Goal: Task Accomplishment & Management: Manage account settings

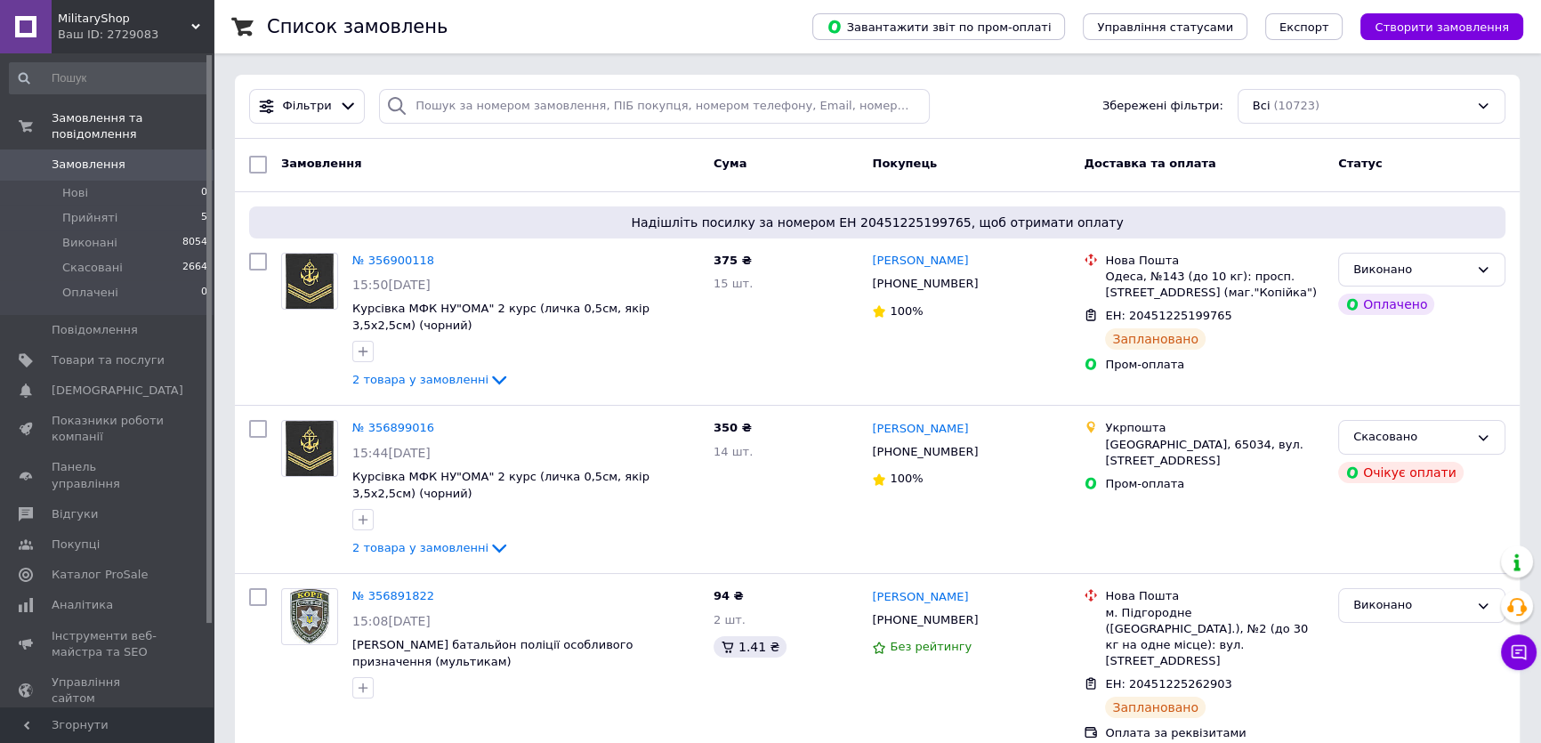
drag, startPoint x: 116, startPoint y: 149, endPoint x: 61, endPoint y: 0, distance: 158.5
click at [115, 157] on span "Замовлення" at bounding box center [108, 165] width 113 height 16
click at [115, 206] on li "Прийняті 5" at bounding box center [109, 218] width 218 height 25
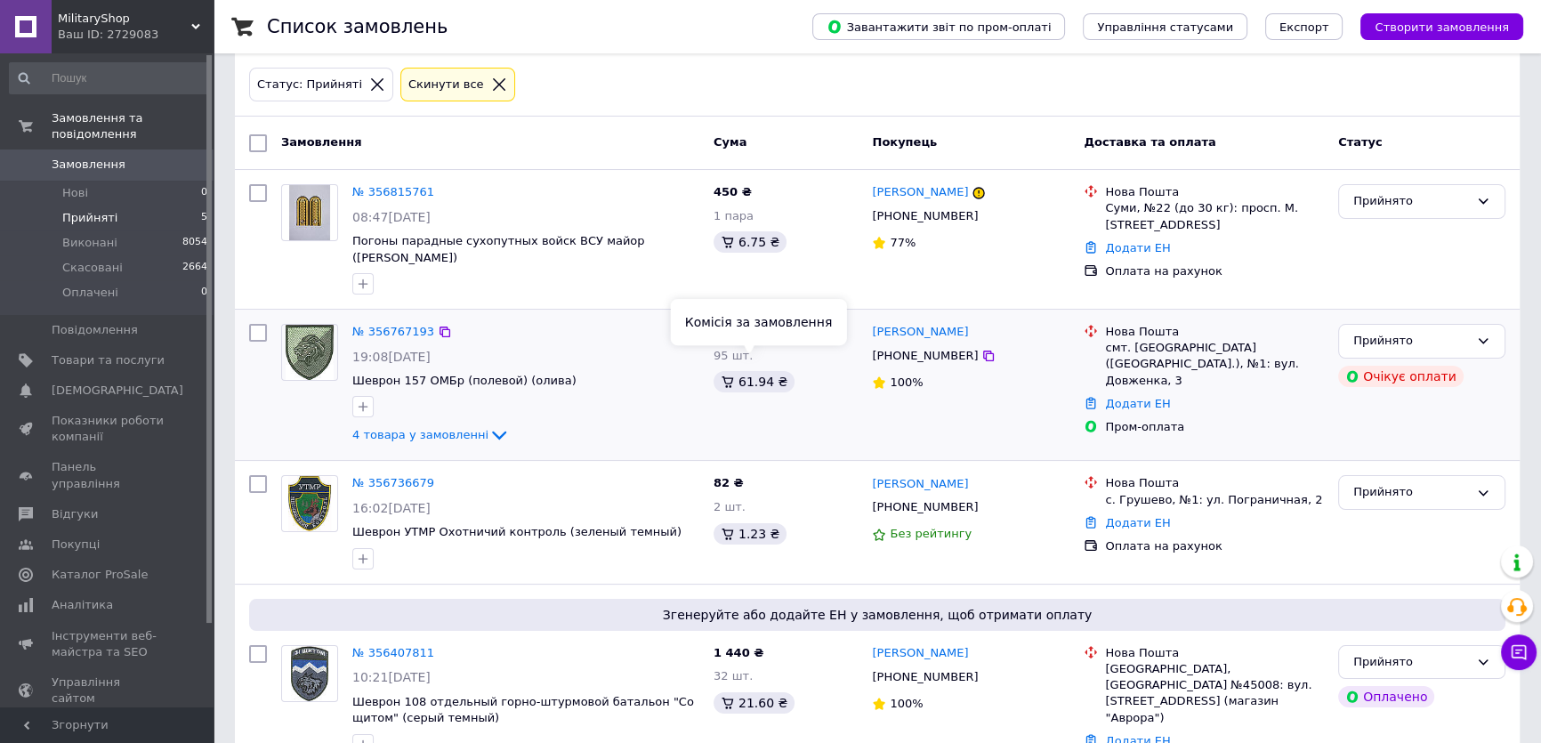
scroll to position [15, 0]
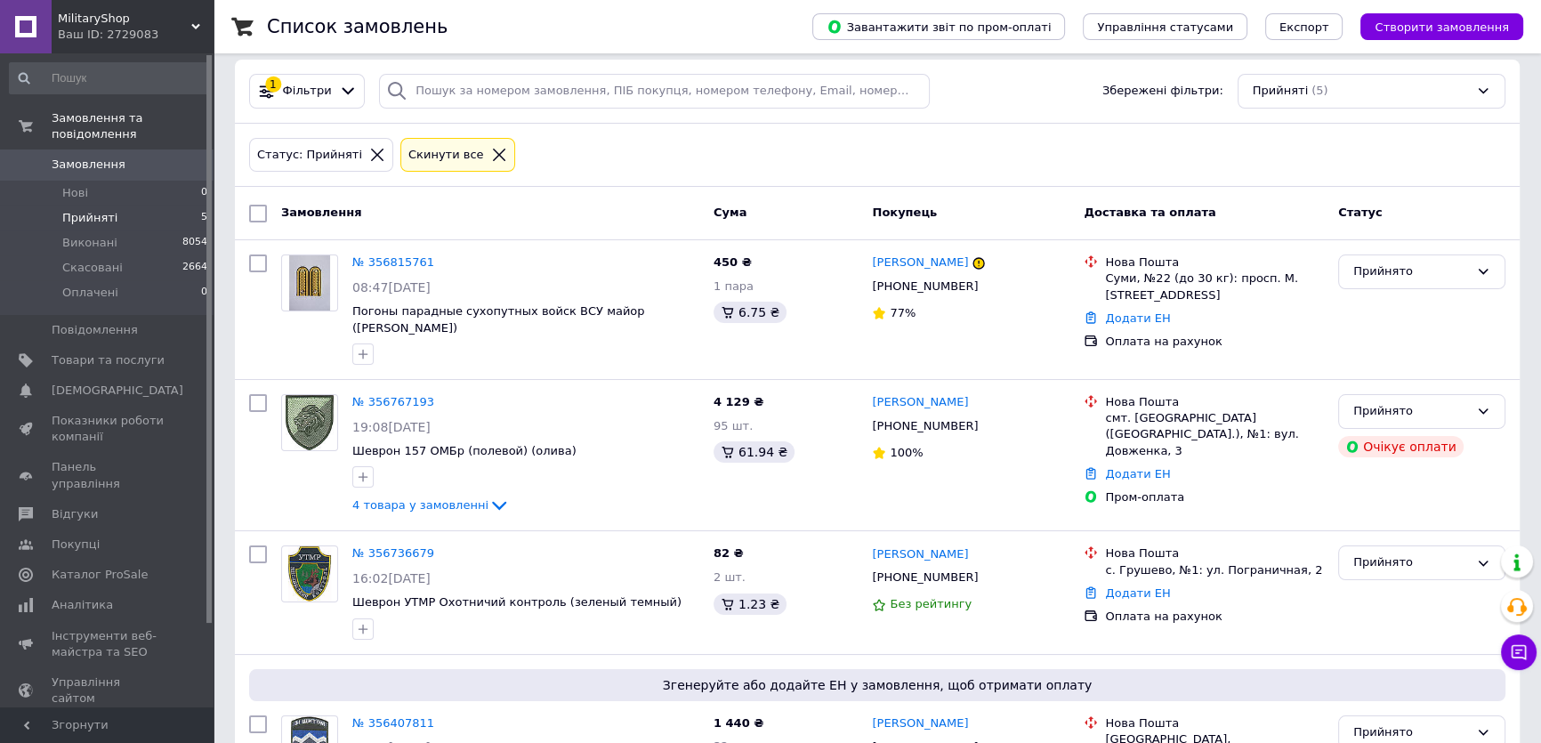
click at [144, 157] on span "Замовлення" at bounding box center [108, 165] width 113 height 16
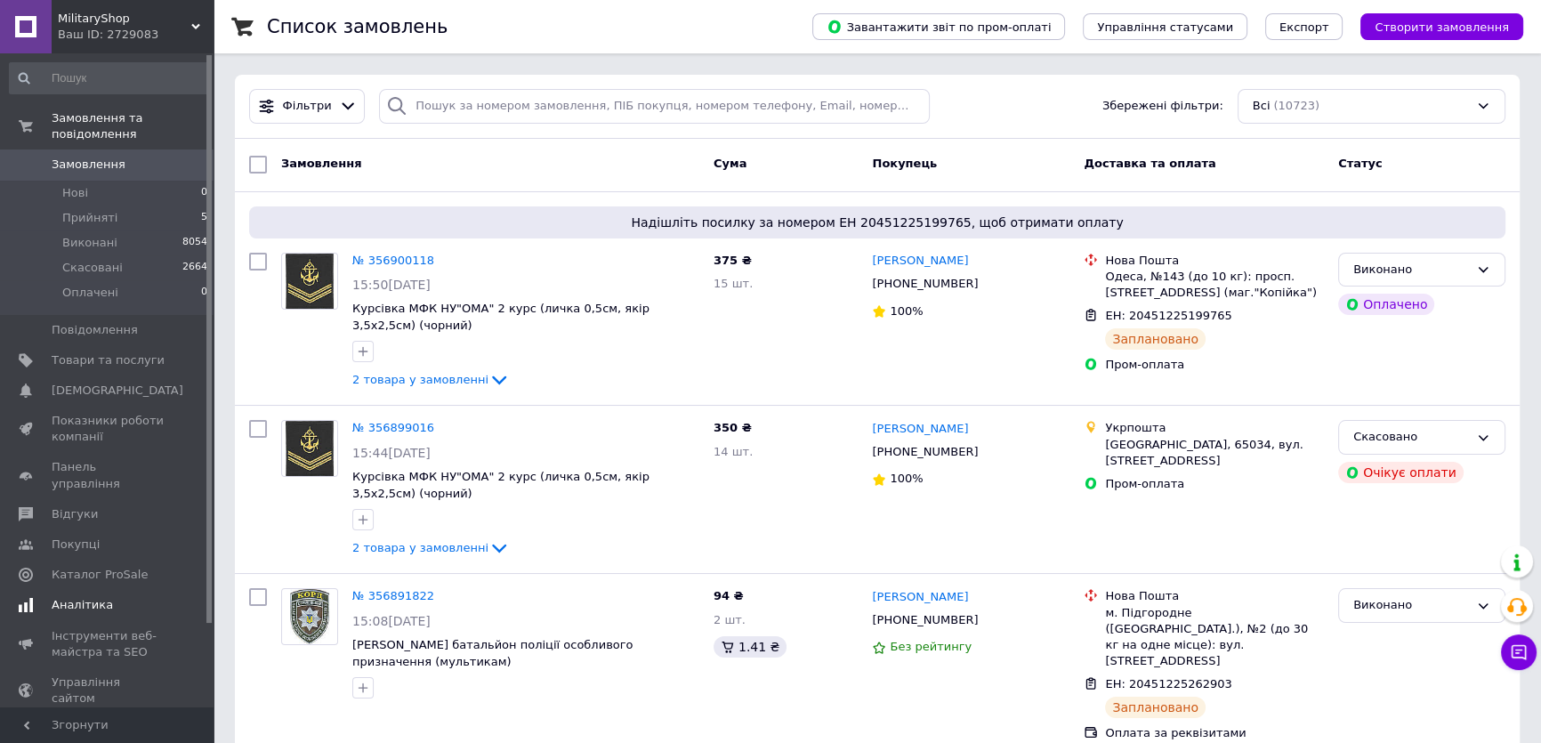
click at [74, 590] on link "Аналітика" at bounding box center [109, 605] width 218 height 30
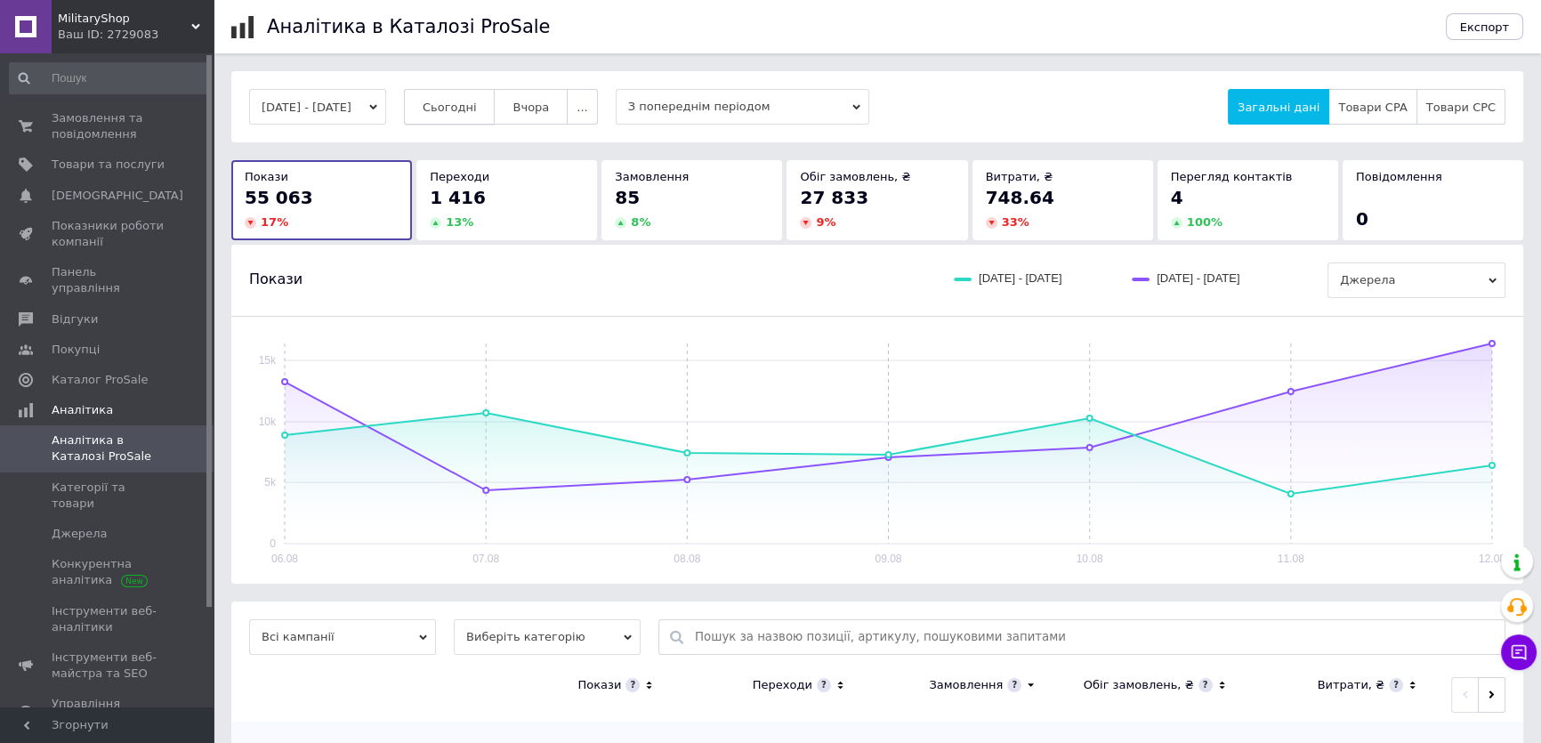
click at [476, 109] on span "Сьогодні" at bounding box center [450, 107] width 54 height 13
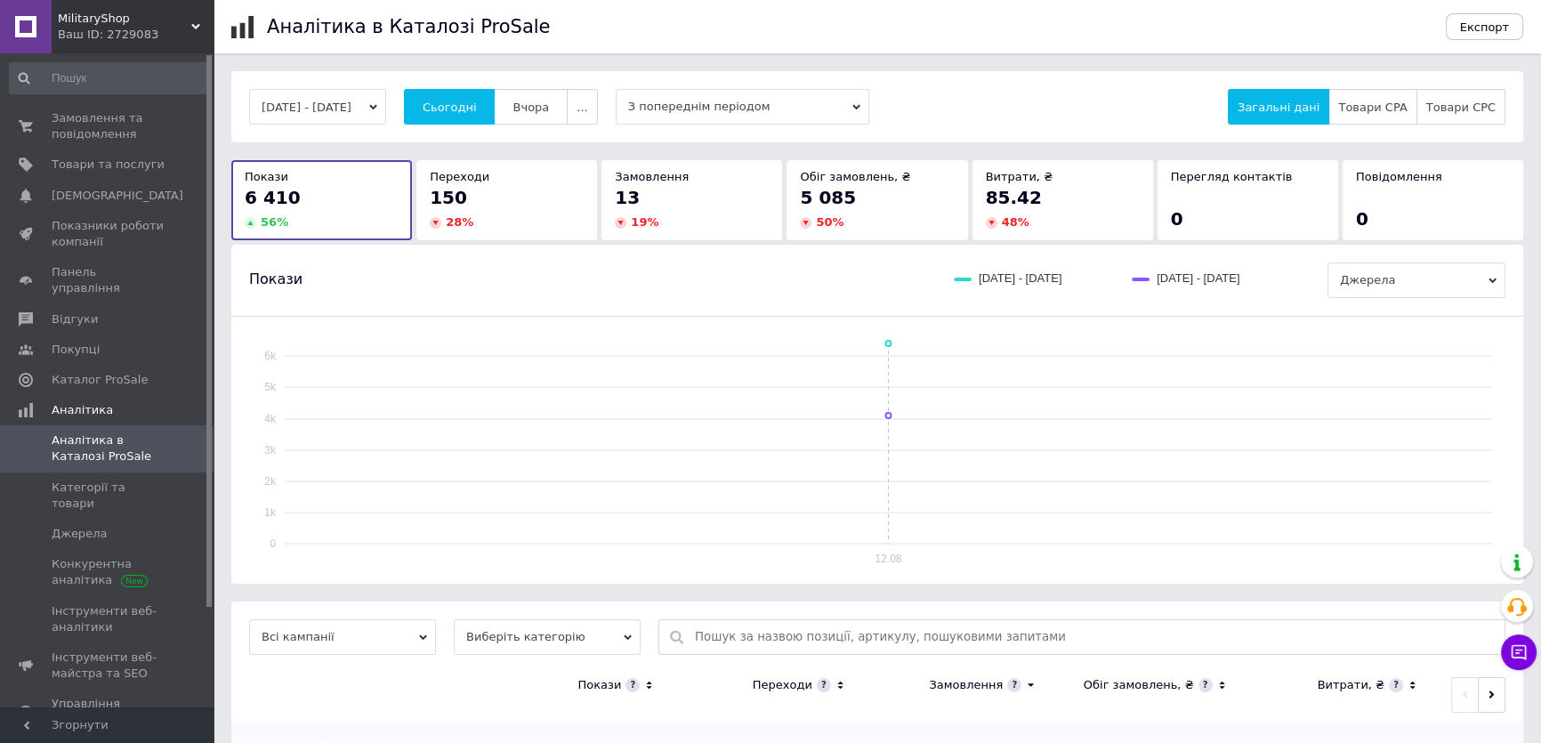
click at [386, 124] on button "12.08.2025 - 12.08.2025" at bounding box center [317, 107] width 137 height 36
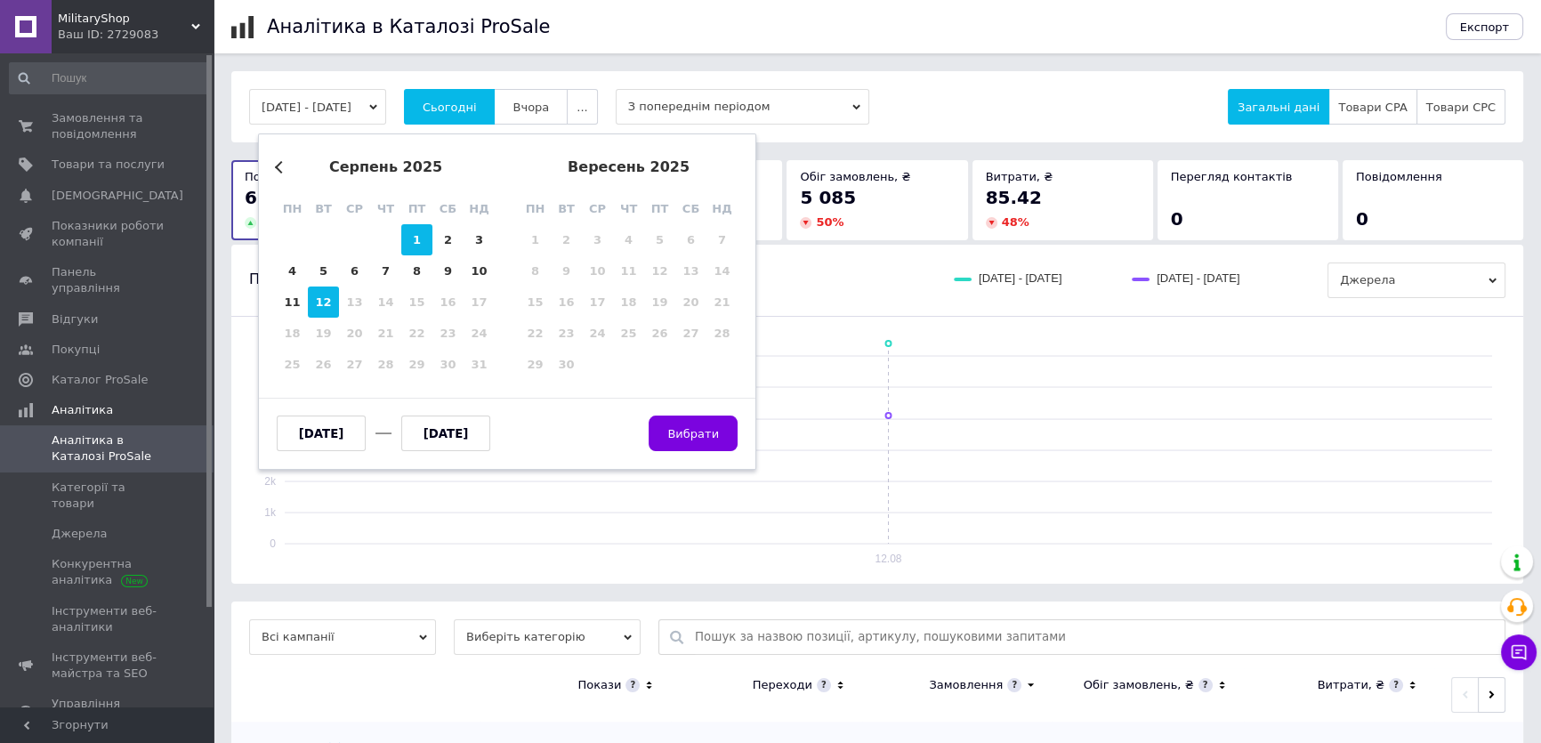
click at [415, 239] on div "1" at bounding box center [416, 239] width 31 height 31
type input "01.08.2025"
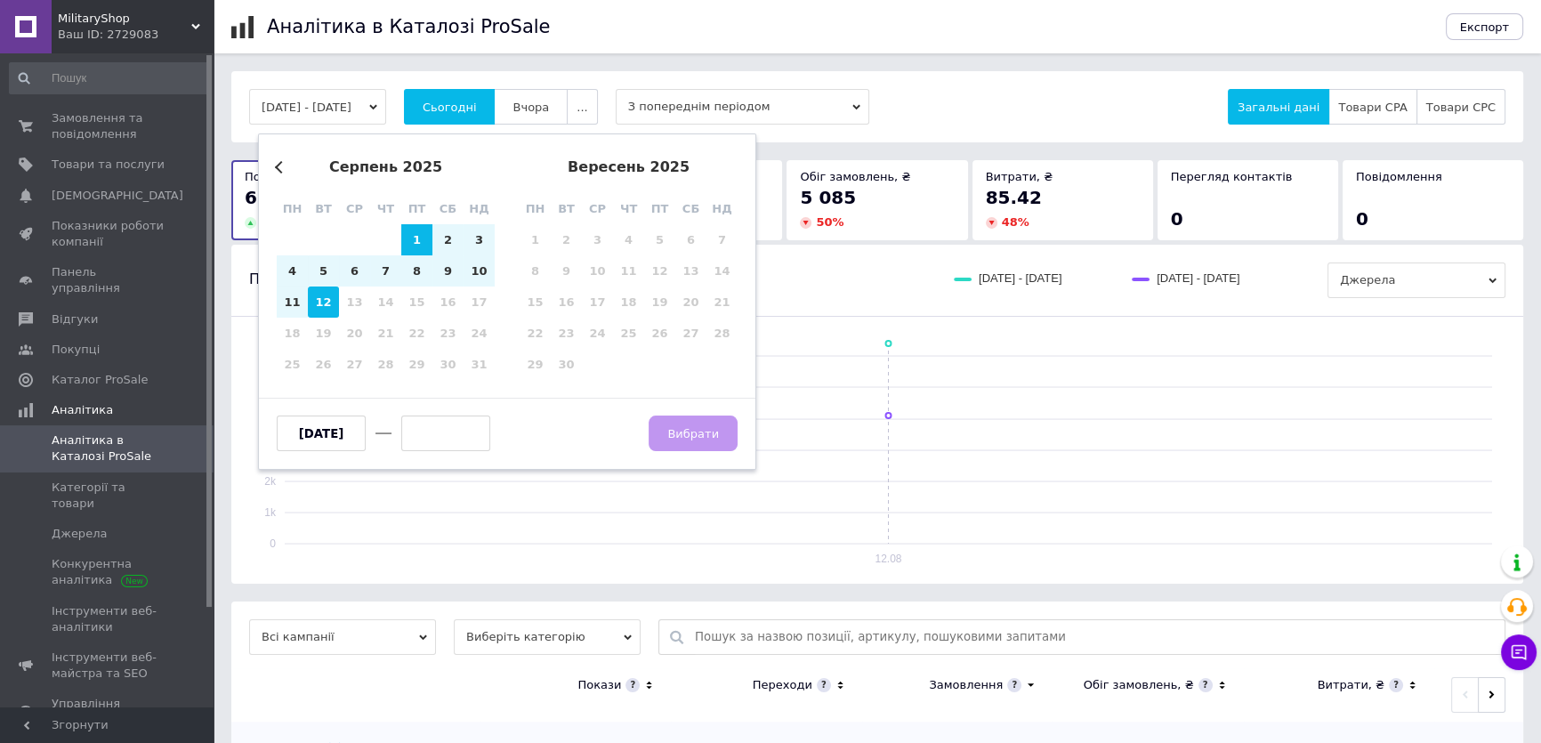
click at [321, 296] on div "12" at bounding box center [323, 301] width 31 height 31
type input "12.08.2025"
click at [719, 430] on button "Вибрати" at bounding box center [693, 434] width 89 height 36
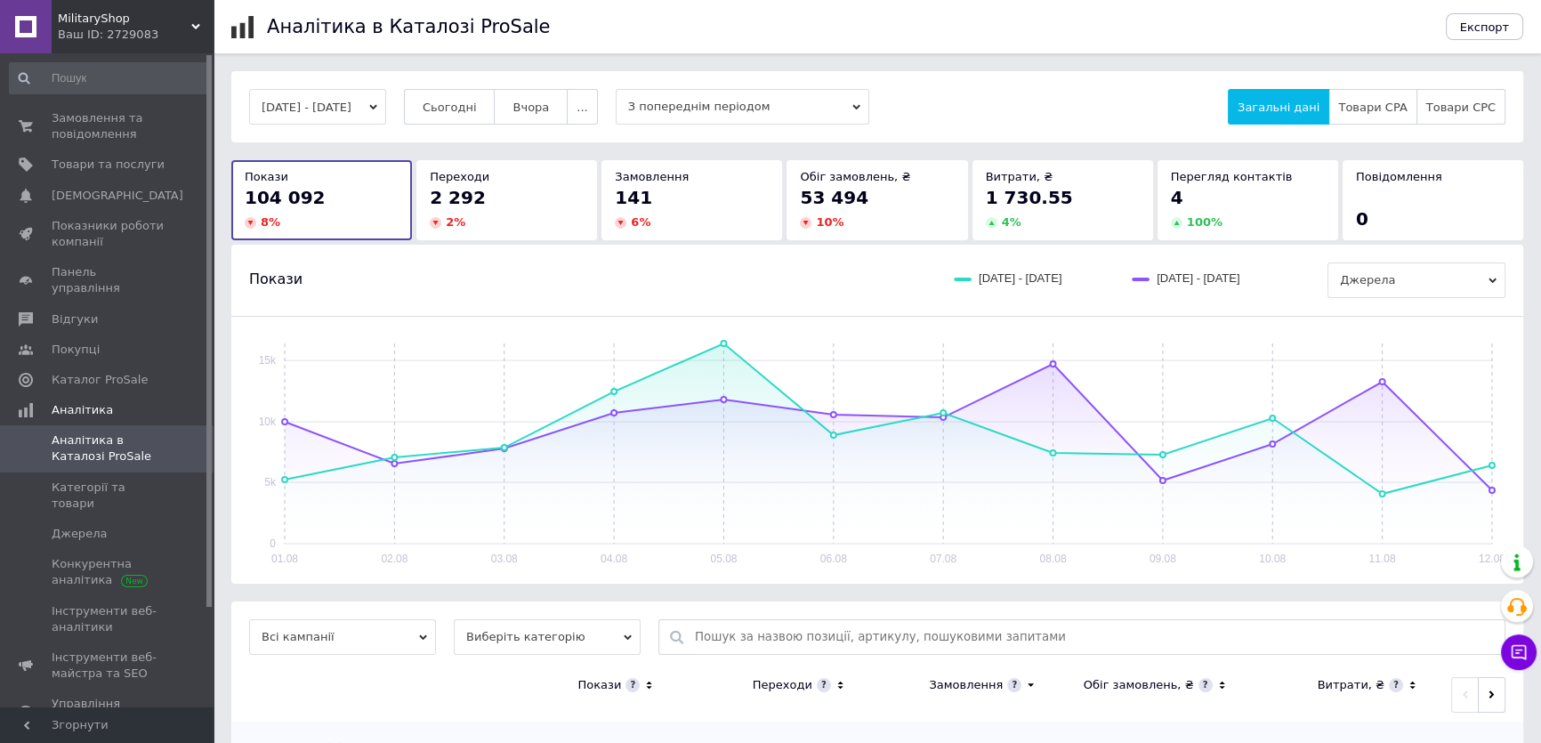
click at [225, 277] on div "01.08.2025 - 12.08.2025 Сьогодні Вчора ... З попереднім періодом Загальні дані …" at bounding box center [878, 443] width 1328 height 745
click at [105, 104] on link "Замовлення та повідомлення 0 0" at bounding box center [109, 126] width 218 height 46
